Goal: Task Accomplishment & Management: Complete application form

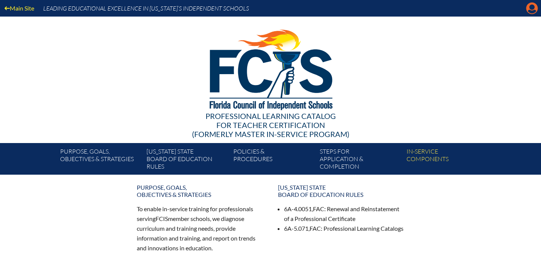
click at [531, 6] on icon "Manage account" at bounding box center [532, 8] width 12 height 12
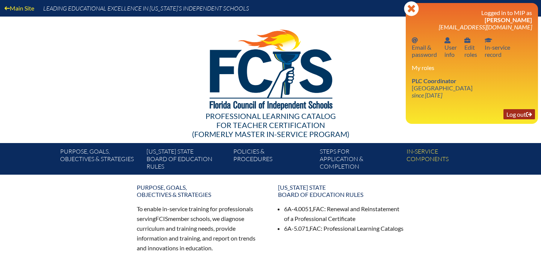
click at [510, 117] on link "Log out Log out" at bounding box center [520, 114] width 32 height 10
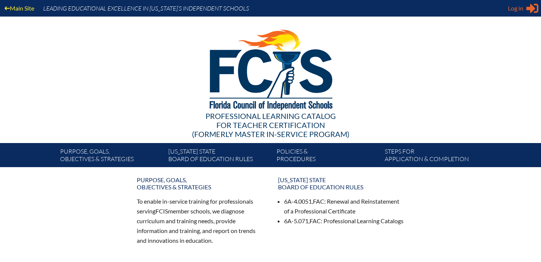
type input "[EMAIL_ADDRESS][DOMAIN_NAME]"
click at [518, 12] on span "Log in" at bounding box center [515, 8] width 15 height 9
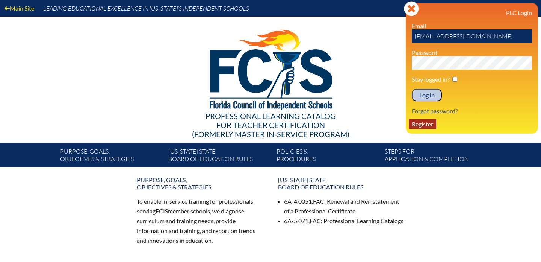
click at [431, 125] on link "Register" at bounding box center [422, 124] width 27 height 10
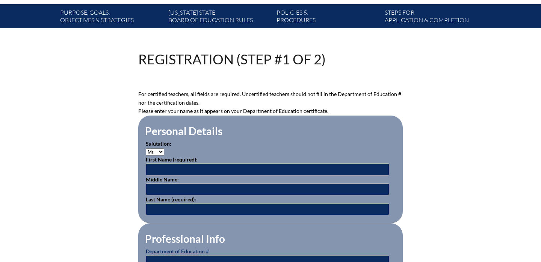
scroll to position [145, 0]
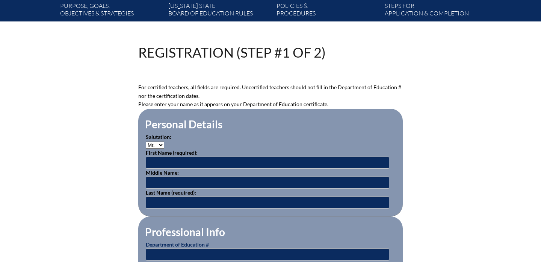
type input "Aibanez@stjohnseagles.org"
click at [159, 143] on select "Mr. Mrs. Ms. Dr. Rev." at bounding box center [155, 144] width 18 height 7
select select "Mrs."
click at [162, 164] on input "text" at bounding box center [268, 162] width 244 height 12
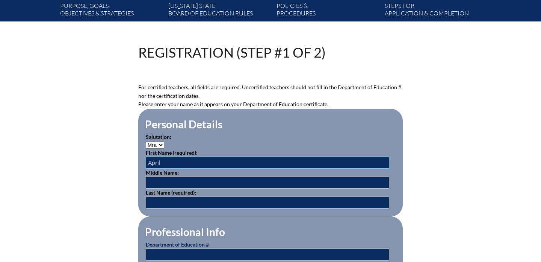
type input "April"
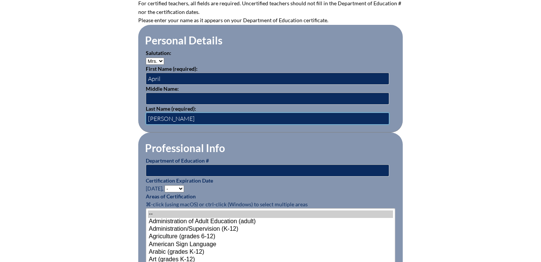
scroll to position [247, 0]
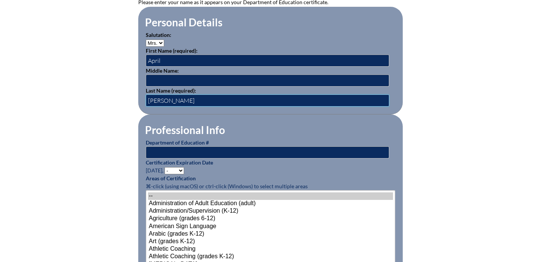
type input "Kellogg"
click at [160, 150] on input "text" at bounding box center [268, 152] width 244 height 12
type input "1835989"
click at [173, 170] on select "- 2031 2030 2029 2028 2027 2026 2025 2024 2023 2022 2021 2020 2019 2018 2017 20…" at bounding box center [175, 170] width 20 height 7
select select "2027"
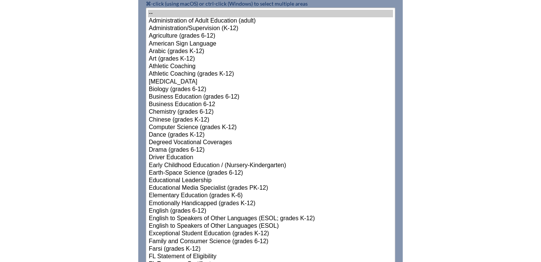
scroll to position [430, 0]
select select"]"] "15174"
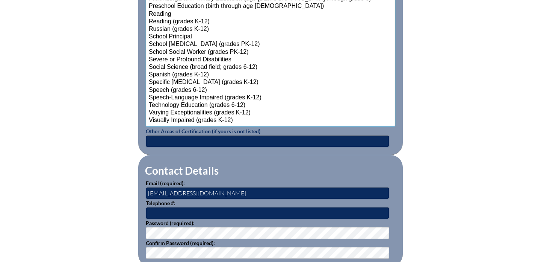
scroll to position [944, 0]
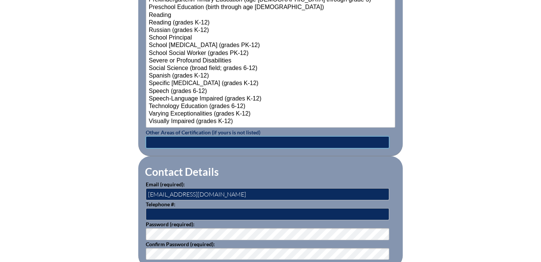
click at [187, 139] on input "text" at bounding box center [268, 142] width 244 height 12
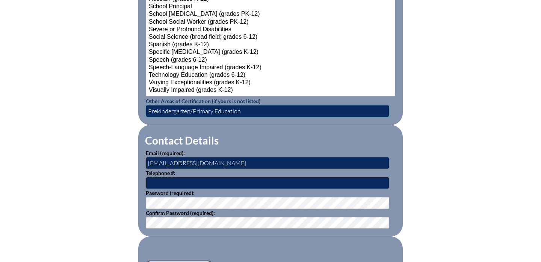
scroll to position [976, 0]
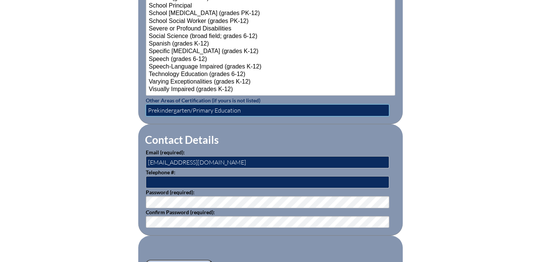
type input "Prekindergarten/Primary Education"
drag, startPoint x: 233, startPoint y: 158, endPoint x: 153, endPoint y: 159, distance: 80.1
click at [153, 159] on input "[EMAIL_ADDRESS][DOMAIN_NAME]" at bounding box center [268, 162] width 244 height 12
type input "A"
type input "[EMAIL_ADDRESS][DOMAIN_NAME]"
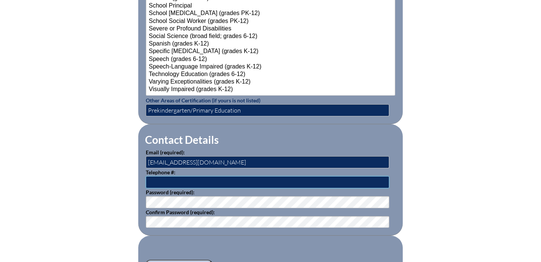
click at [160, 180] on input "text" at bounding box center [268, 182] width 244 height 12
type input "[PHONE_NUMBER]"
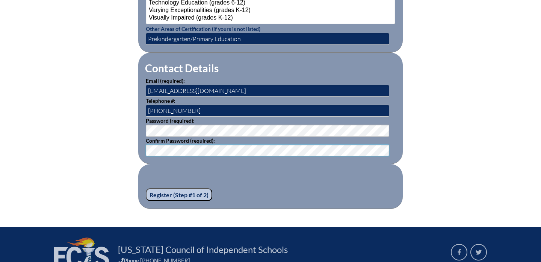
scroll to position [1065, 0]
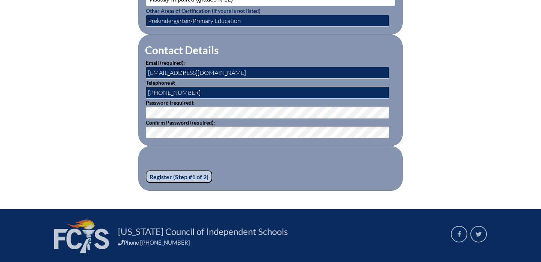
click at [183, 177] on input "Register (Step #1 of 2)" at bounding box center [179, 176] width 67 height 13
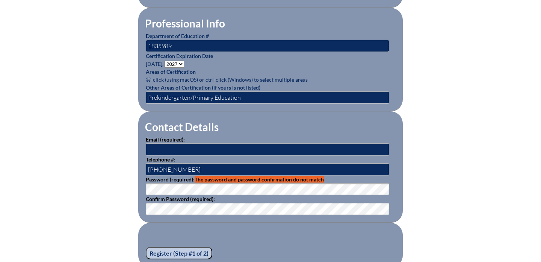
scroll to position [404, 0]
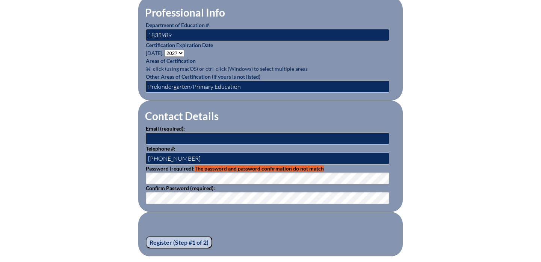
type input "[EMAIL_ADDRESS][DOMAIN_NAME]"
drag, startPoint x: 219, startPoint y: 136, endPoint x: 117, endPoint y: 135, distance: 102.6
click at [117, 135] on div "Registration (Step #1 of 2) Please see errors below: password: The password and…" at bounding box center [270, 21] width 422 height 469
type input "akellogg@stjohnseagles.org"
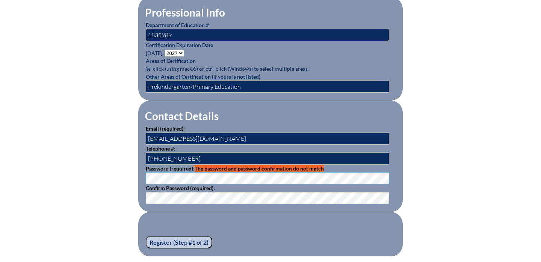
click at [115, 170] on div "Registration (Step #1 of 2) Please see errors below: password: The password and…" at bounding box center [270, 21] width 422 height 469
click at [184, 241] on input "Register (Step #1 of 2)" at bounding box center [179, 242] width 67 height 13
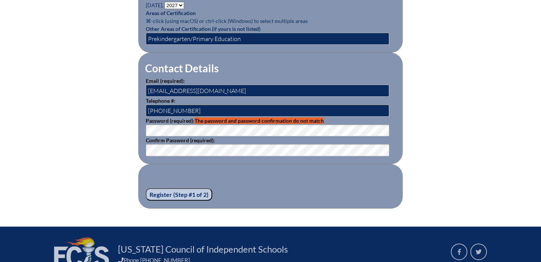
scroll to position [457, 0]
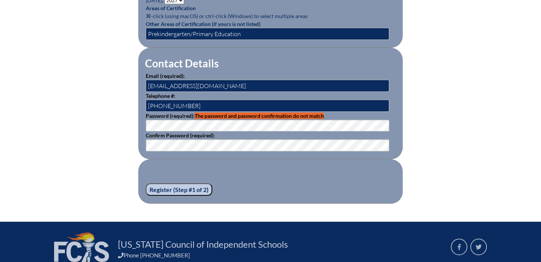
click at [184, 186] on input "Register (Step #1 of 2)" at bounding box center [179, 189] width 67 height 13
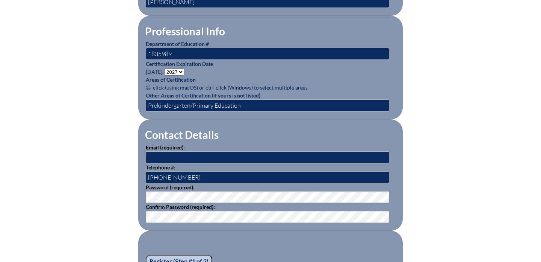
scroll to position [392, 0]
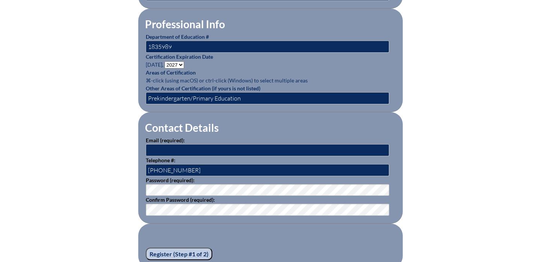
type input "[EMAIL_ADDRESS][DOMAIN_NAME]"
drag, startPoint x: 218, startPoint y: 147, endPoint x: 133, endPoint y: 147, distance: 84.9
click at [132, 147] on div "Registration (Step #1 of 2) Please see errors below: url_title: This URL title …" at bounding box center [270, 33] width 422 height 469
type input "[EMAIL_ADDRESS][DOMAIN_NAME]"
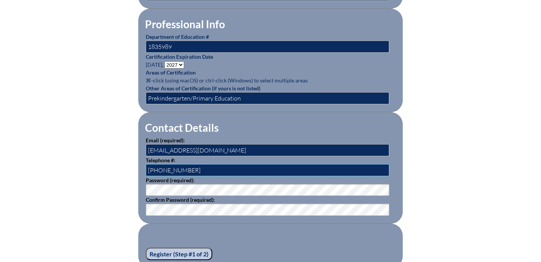
click at [196, 171] on input "813-849-5200" at bounding box center [268, 170] width 244 height 12
type input "[PHONE_NUMBER]"
click at [149, 126] on legend "Contact Details" at bounding box center [181, 127] width 75 height 13
click at [140, 187] on fieldset "Contact Details Email (required): akellogg@stjohnseagles.org Telephone #: 813-8…" at bounding box center [270, 167] width 265 height 111
click at [176, 251] on input "Register (Step #1 of 2)" at bounding box center [179, 253] width 67 height 13
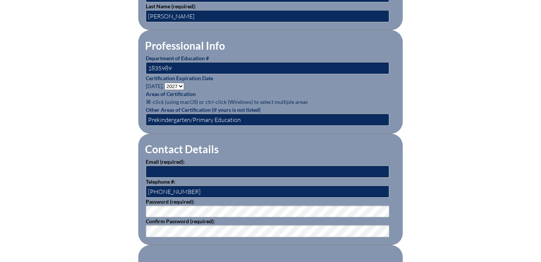
scroll to position [374, 0]
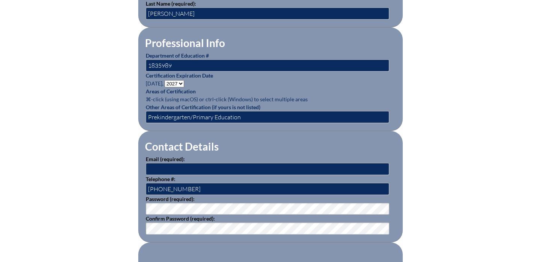
type input "[EMAIL_ADDRESS][DOMAIN_NAME]"
click at [154, 170] on input "[EMAIL_ADDRESS][DOMAIN_NAME]" at bounding box center [268, 169] width 244 height 12
drag, startPoint x: 228, startPoint y: 168, endPoint x: 131, endPoint y: 168, distance: 97.0
click at [131, 168] on div "Registration (Step #1 of 2) Please see errors below: url_title: This URL title …" at bounding box center [270, 51] width 422 height 469
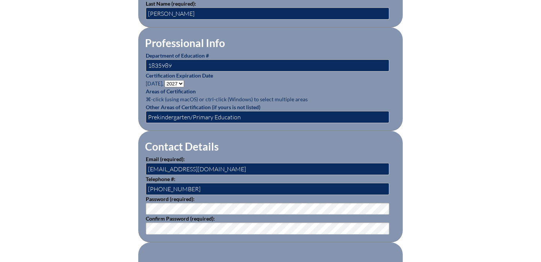
click at [114, 148] on div "Registration (Step #1 of 2) Please see errors below: url_title: This URL title …" at bounding box center [270, 51] width 422 height 469
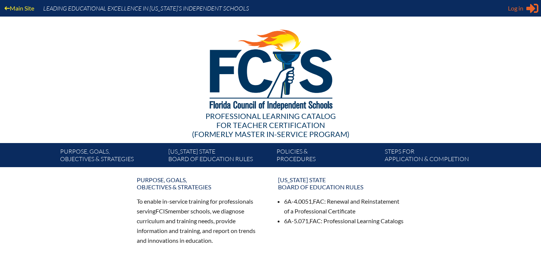
type input "[EMAIL_ADDRESS][DOMAIN_NAME]"
click at [515, 11] on span "Log in" at bounding box center [515, 8] width 15 height 9
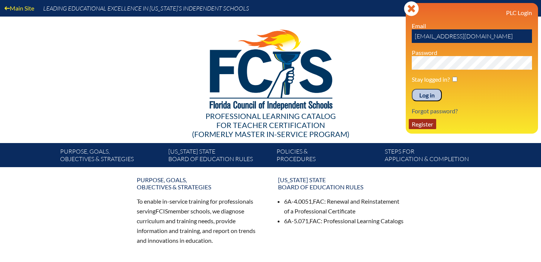
click at [429, 127] on link "Register" at bounding box center [422, 124] width 27 height 10
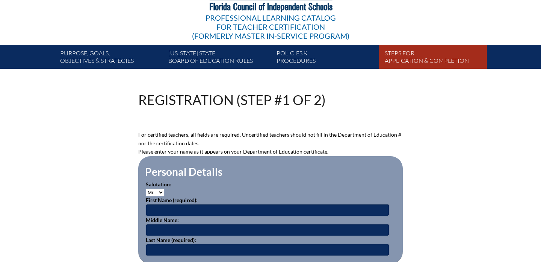
scroll to position [101, 0]
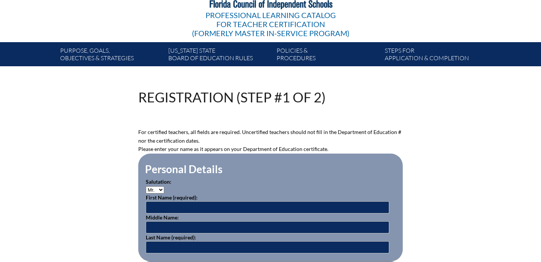
type input "[EMAIL_ADDRESS][DOMAIN_NAME]"
click at [159, 188] on select "Mr. Mrs. Ms. Dr. Rev." at bounding box center [155, 189] width 18 height 7
select select "Mrs."
click at [159, 205] on input "text" at bounding box center [268, 207] width 244 height 12
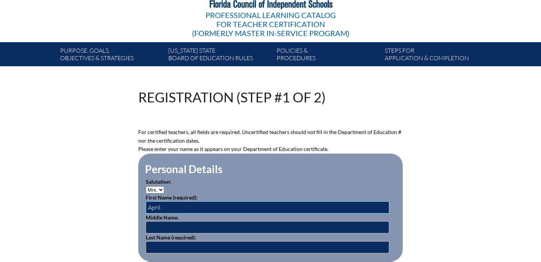
type input "April"
type input "[PERSON_NAME]"
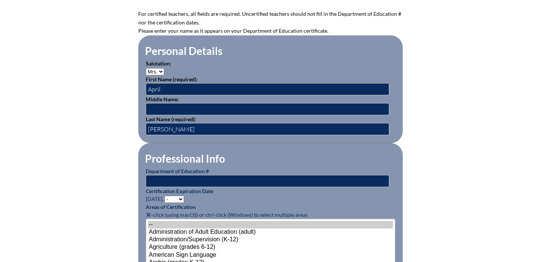
scroll to position [221, 0]
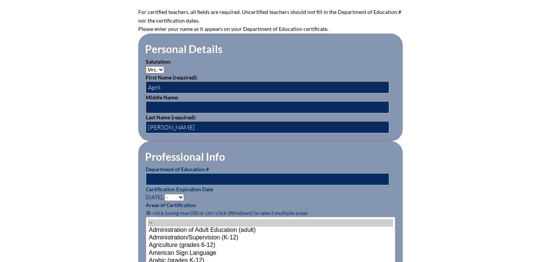
click at [170, 176] on input "text" at bounding box center [268, 179] width 244 height 12
type input "1835989"
click at [183, 196] on select "- 2031 2030 2029 2028 2027 2026 2025 2024 2023 2022 2021 2020 2019 2018 2017 20…" at bounding box center [175, 197] width 20 height 7
select select "2027"
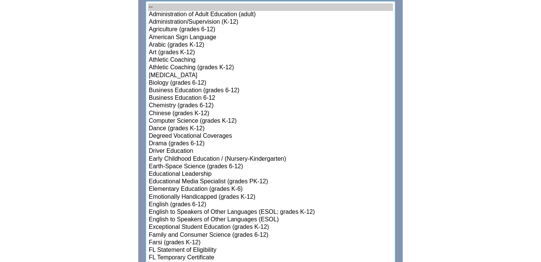
select select"]"] "15174"
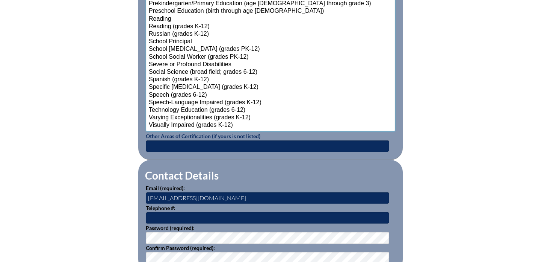
scroll to position [962, 0]
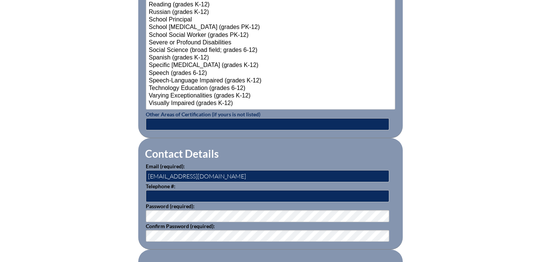
click at [174, 119] on input "text" at bounding box center [268, 124] width 244 height 12
type input "Prekindergarten/Primary Education"
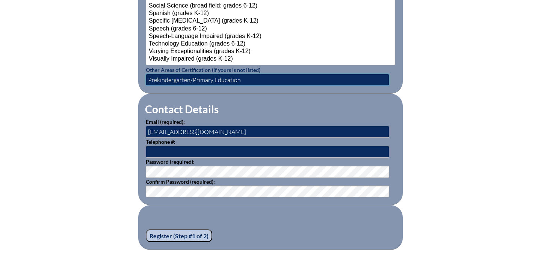
scroll to position [1007, 0]
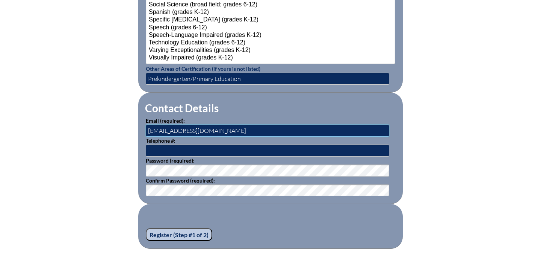
drag, startPoint x: 227, startPoint y: 126, endPoint x: 135, endPoint y: 126, distance: 92.1
type input "akellogg@stjohnseagles.org"
click at [202, 146] on input "text" at bounding box center [268, 150] width 244 height 12
type input "813-849-6200"
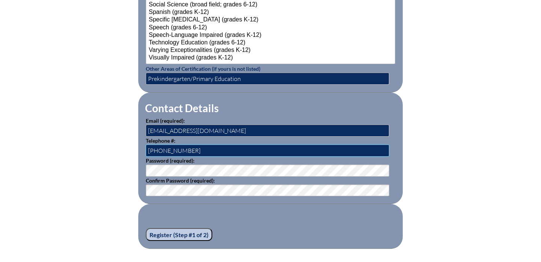
click at [161, 148] on input "813-849-6200" at bounding box center [268, 150] width 244 height 12
click at [162, 182] on p "Confirm Password (required):" at bounding box center [271, 186] width 250 height 20
click at [145, 168] on fieldset "Contact Details Email (required): akellogg@stjohnseagles.org Telephone #: 813-8…" at bounding box center [270, 147] width 265 height 111
click at [188, 232] on input "Register (Step #1 of 2)" at bounding box center [179, 234] width 67 height 13
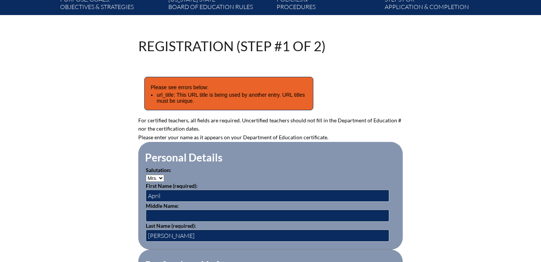
scroll to position [153, 0]
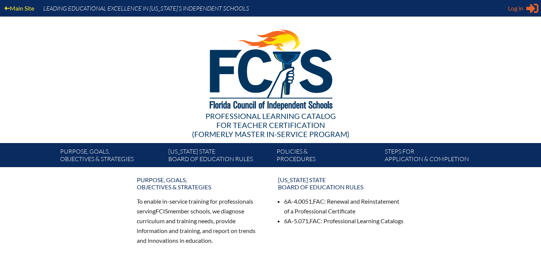
type input "[EMAIL_ADDRESS][DOMAIN_NAME]"
click at [518, 7] on span "Log in" at bounding box center [515, 8] width 15 height 9
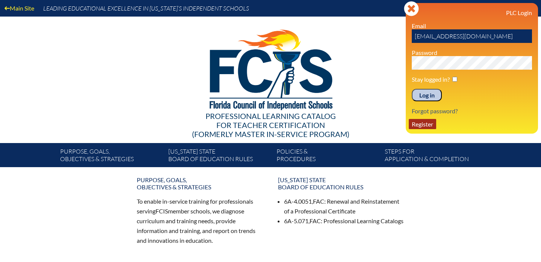
click at [424, 123] on link "Register" at bounding box center [422, 124] width 27 height 10
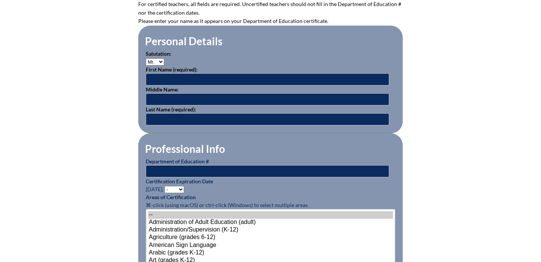
scroll to position [226, 0]
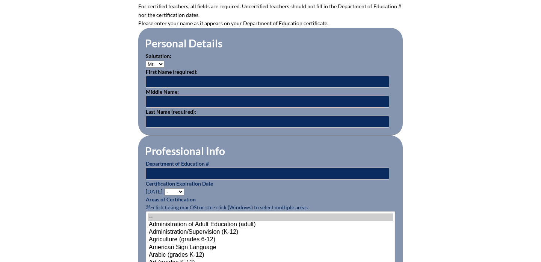
type input "[EMAIL_ADDRESS][DOMAIN_NAME]"
click at [157, 61] on select "Mr. Mrs. Ms. Dr. Rev." at bounding box center [155, 64] width 18 height 7
select select "Mrs."
click at [159, 80] on input "text" at bounding box center [268, 82] width 244 height 12
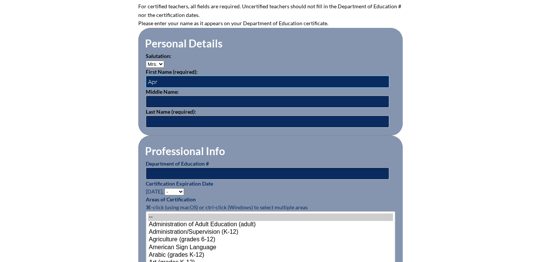
type input "April"
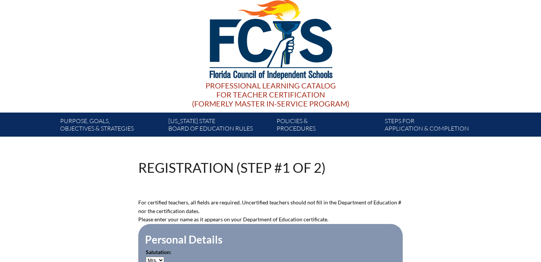
scroll to position [0, 0]
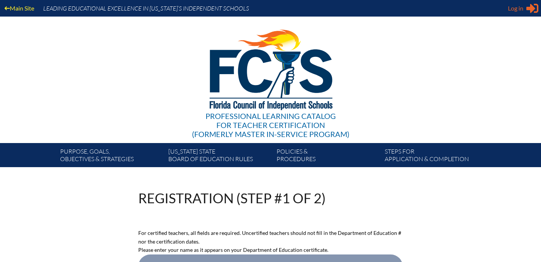
click at [516, 12] on span "Log in" at bounding box center [515, 8] width 15 height 9
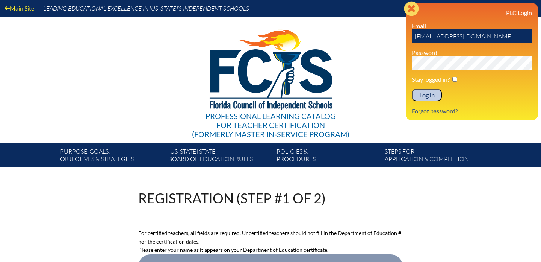
click at [408, 10] on icon at bounding box center [411, 8] width 15 height 15
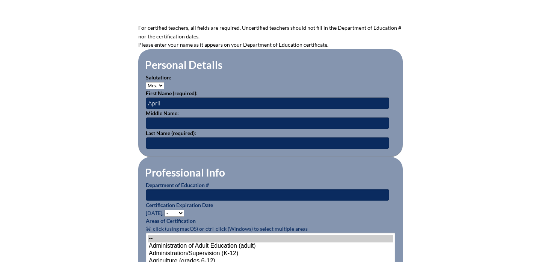
scroll to position [208, 0]
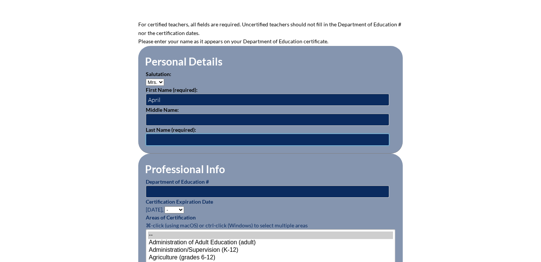
click at [192, 142] on input "text" at bounding box center [268, 139] width 244 height 12
type input "[PERSON_NAME]"
click at [190, 192] on input "text" at bounding box center [268, 191] width 244 height 12
type input "1835989"
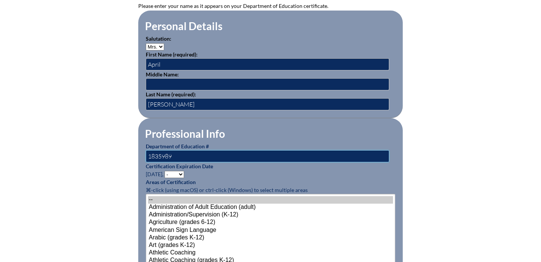
scroll to position [254, 0]
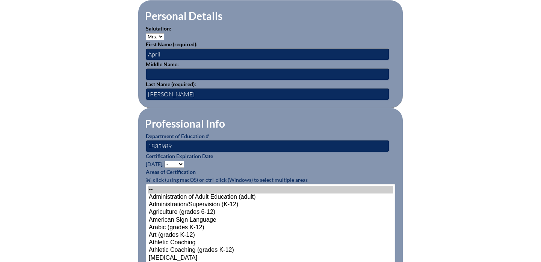
click at [180, 164] on select "- 2031 2030 2029 2028 2027 2026 2025 2024 2023 2022 2021 2020 2019 2018 2017 20…" at bounding box center [175, 163] width 20 height 7
select select "2027"
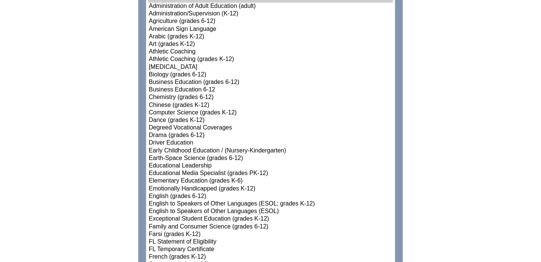
scroll to position [445, 0]
select select"]"] "15174"
click at [169, 218] on option "Exceptional Student Education (grades K-12)" at bounding box center [270, 219] width 245 height 8
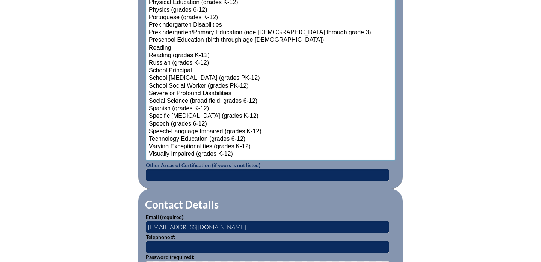
scroll to position [972, 0]
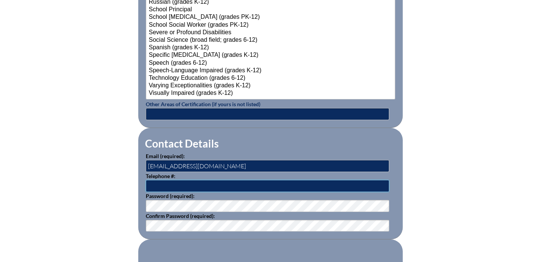
click at [170, 185] on input "text" at bounding box center [268, 186] width 244 height 12
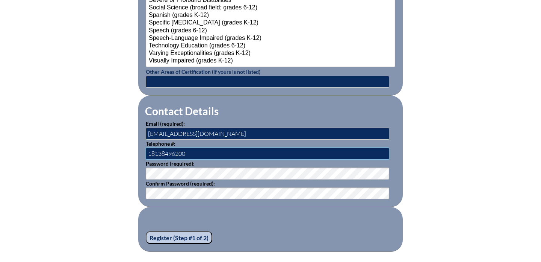
scroll to position [1014, 0]
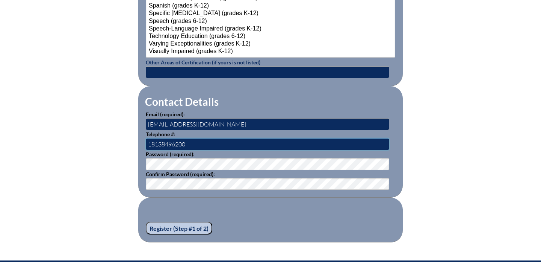
type input "[EMAIL_ADDRESS][DOMAIN_NAME]"
click at [180, 228] on input "Register (Step #1 of 2)" at bounding box center [179, 227] width 67 height 13
